Goal: Transaction & Acquisition: Subscribe to service/newsletter

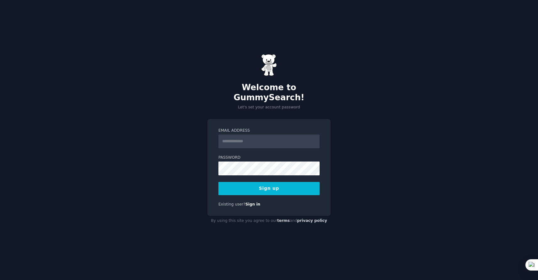
click at [231, 136] on input "Email Address" at bounding box center [268, 141] width 101 height 14
type input "**********"
click at [276, 184] on button "Sign up" at bounding box center [268, 188] width 101 height 13
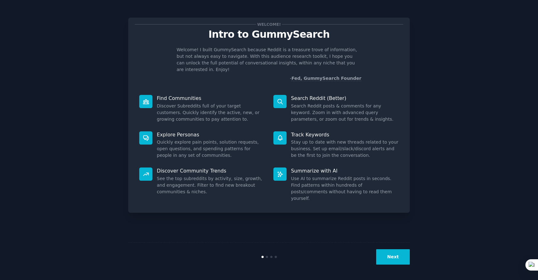
click at [386, 256] on button "Next" at bounding box center [393, 256] width 34 height 15
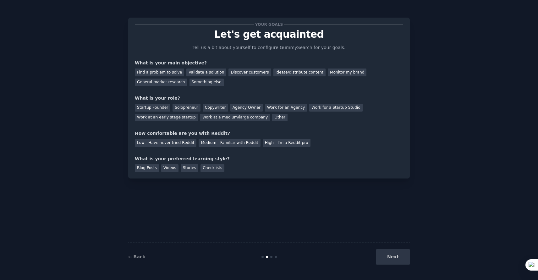
click at [131, 259] on div "← Back" at bounding box center [175, 256] width 94 height 7
click at [135, 257] on link "← Back" at bounding box center [136, 256] width 17 height 5
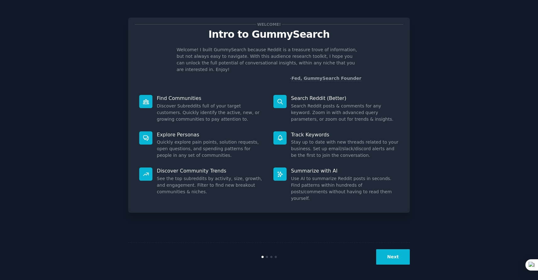
click at [392, 256] on button "Next" at bounding box center [393, 256] width 34 height 15
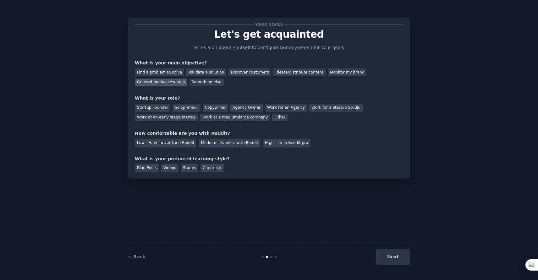
click at [175, 84] on div "General market research" at bounding box center [161, 83] width 52 height 8
click at [272, 118] on div "Other" at bounding box center [279, 118] width 15 height 8
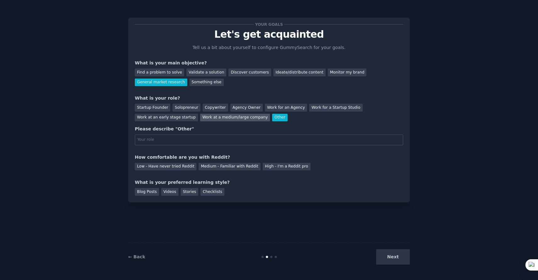
click at [249, 115] on div "Work at a medium/large company" at bounding box center [235, 118] width 70 height 8
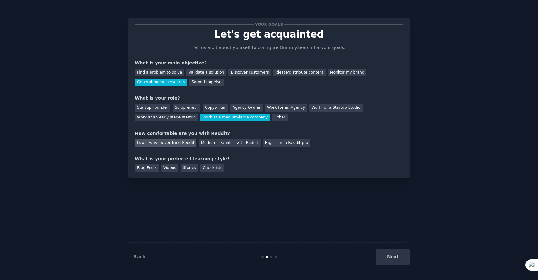
click at [164, 144] on div "Low - Have never tried Reddit" at bounding box center [166, 143] width 62 height 8
click at [152, 166] on div "Blog Posts" at bounding box center [147, 168] width 24 height 8
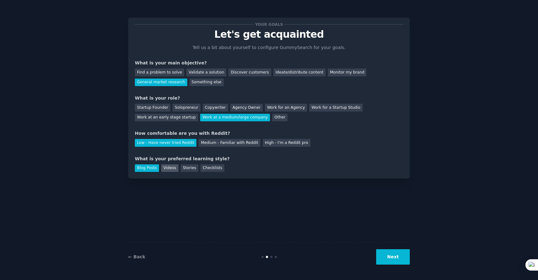
click at [168, 168] on div "Videos" at bounding box center [169, 168] width 17 height 8
click at [189, 169] on div "Stories" at bounding box center [190, 168] width 18 height 8
click at [390, 257] on button "Next" at bounding box center [393, 256] width 34 height 15
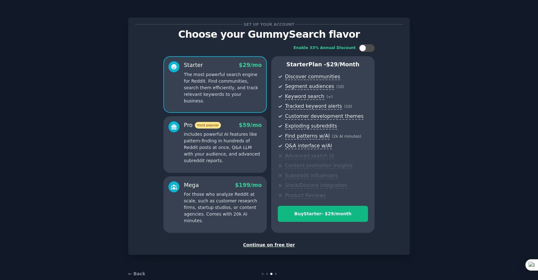
click at [281, 243] on div "Continue on free tier" at bounding box center [269, 244] width 268 height 7
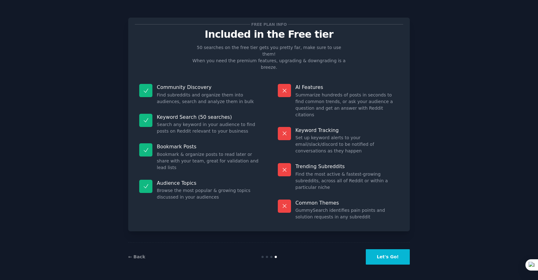
click at [400, 255] on button "Let's Go!" at bounding box center [388, 256] width 44 height 15
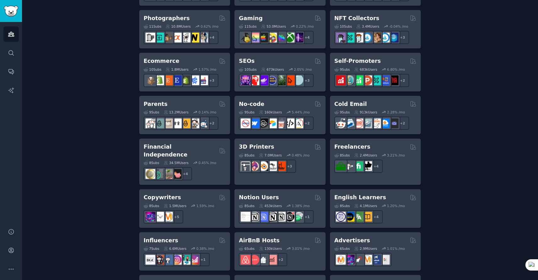
scroll to position [328, 0]
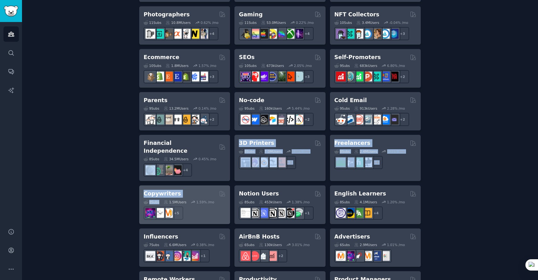
drag, startPoint x: 112, startPoint y: 158, endPoint x: 182, endPoint y: 196, distance: 79.8
click at [179, 194] on div "Create your first audience An audience is a collection of subreddits you can se…" at bounding box center [280, 53] width 498 height 684
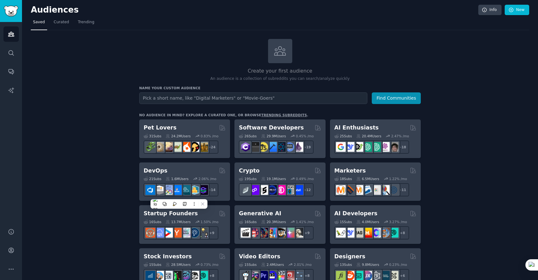
scroll to position [0, 0]
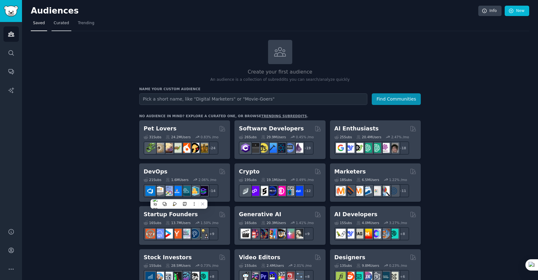
click at [58, 23] on span "Curated" at bounding box center [61, 23] width 15 height 6
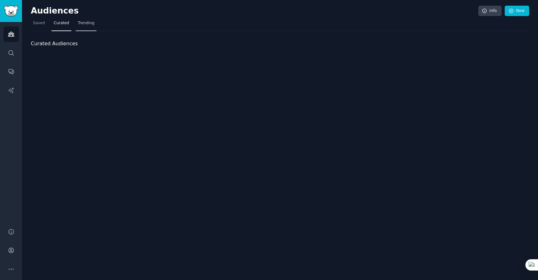
click at [78, 25] on span "Trending" at bounding box center [86, 23] width 16 height 6
